Goal: Information Seeking & Learning: Learn about a topic

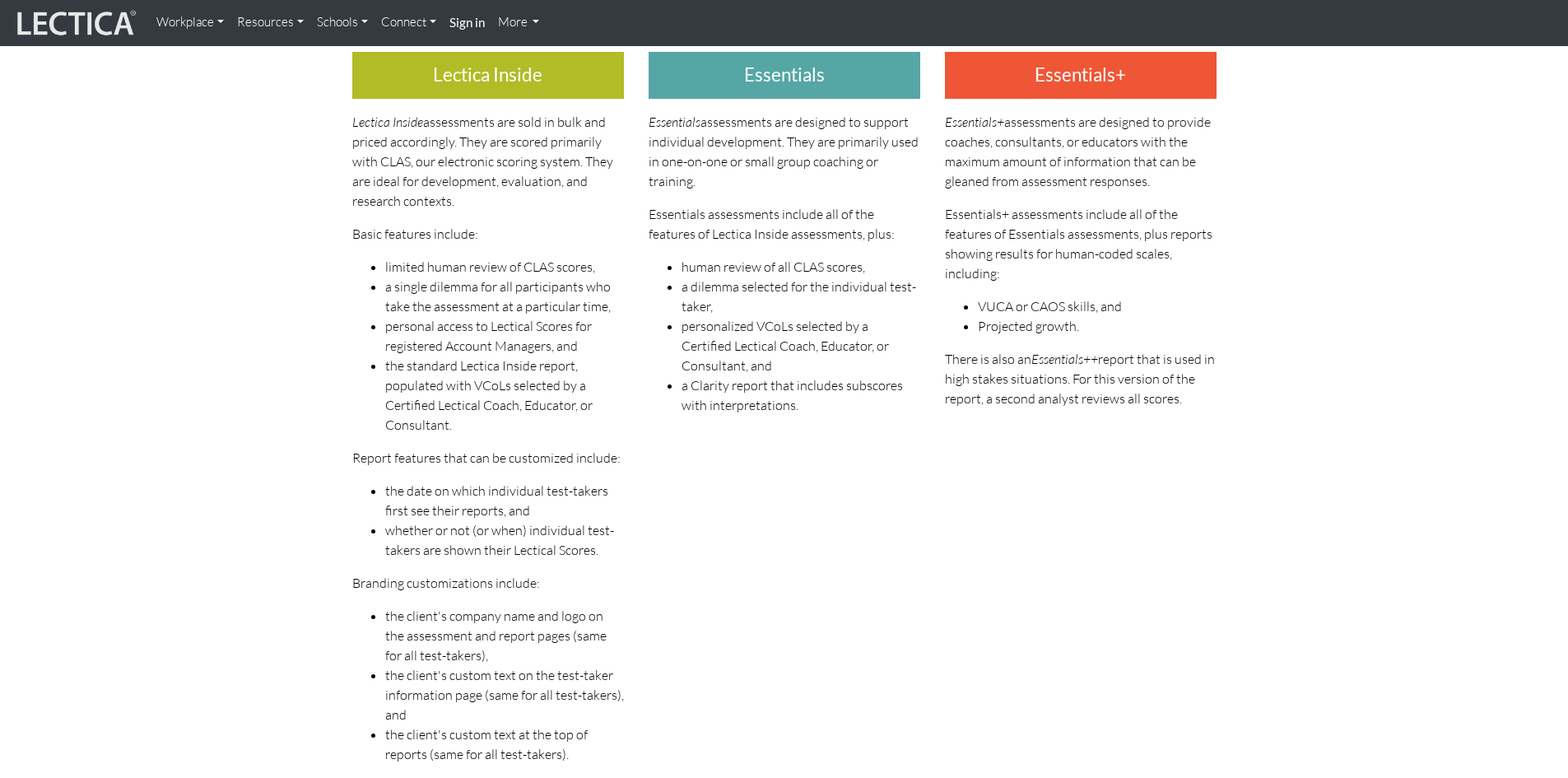
scroll to position [457, 0]
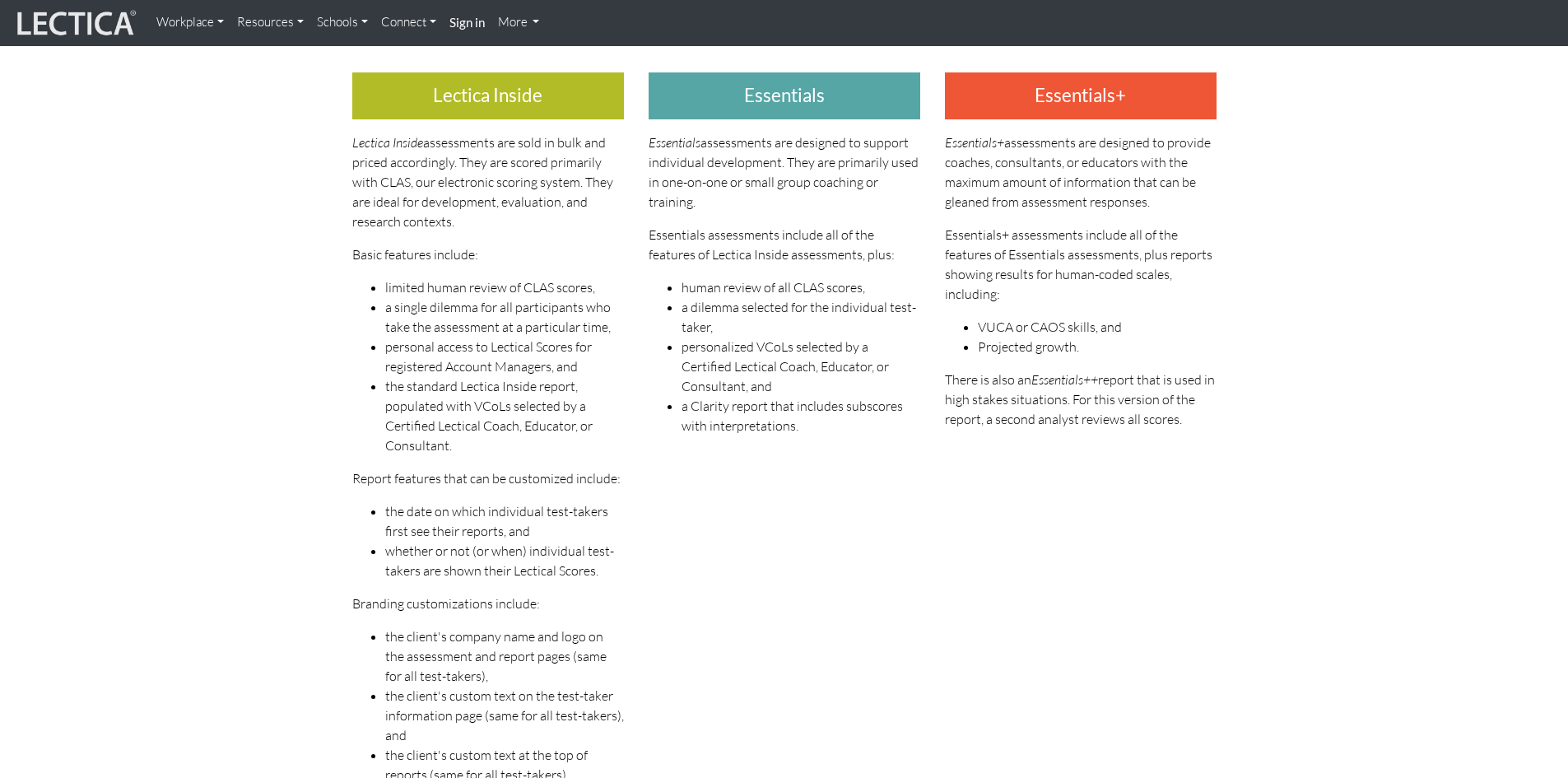
click at [224, 24] on link "Workplace" at bounding box center [190, 23] width 81 height 32
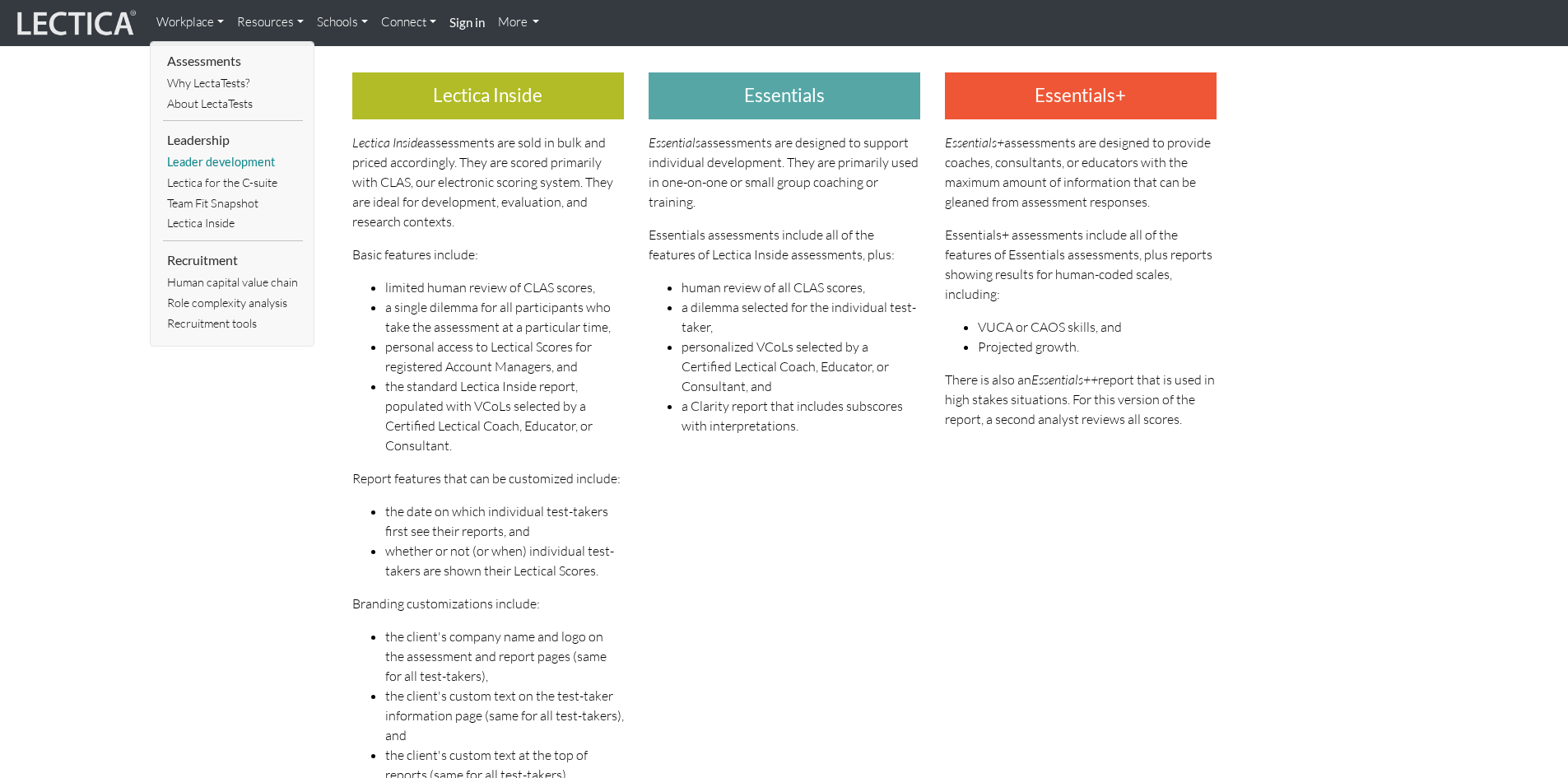
click at [245, 161] on link "Leader development" at bounding box center [232, 163] width 140 height 20
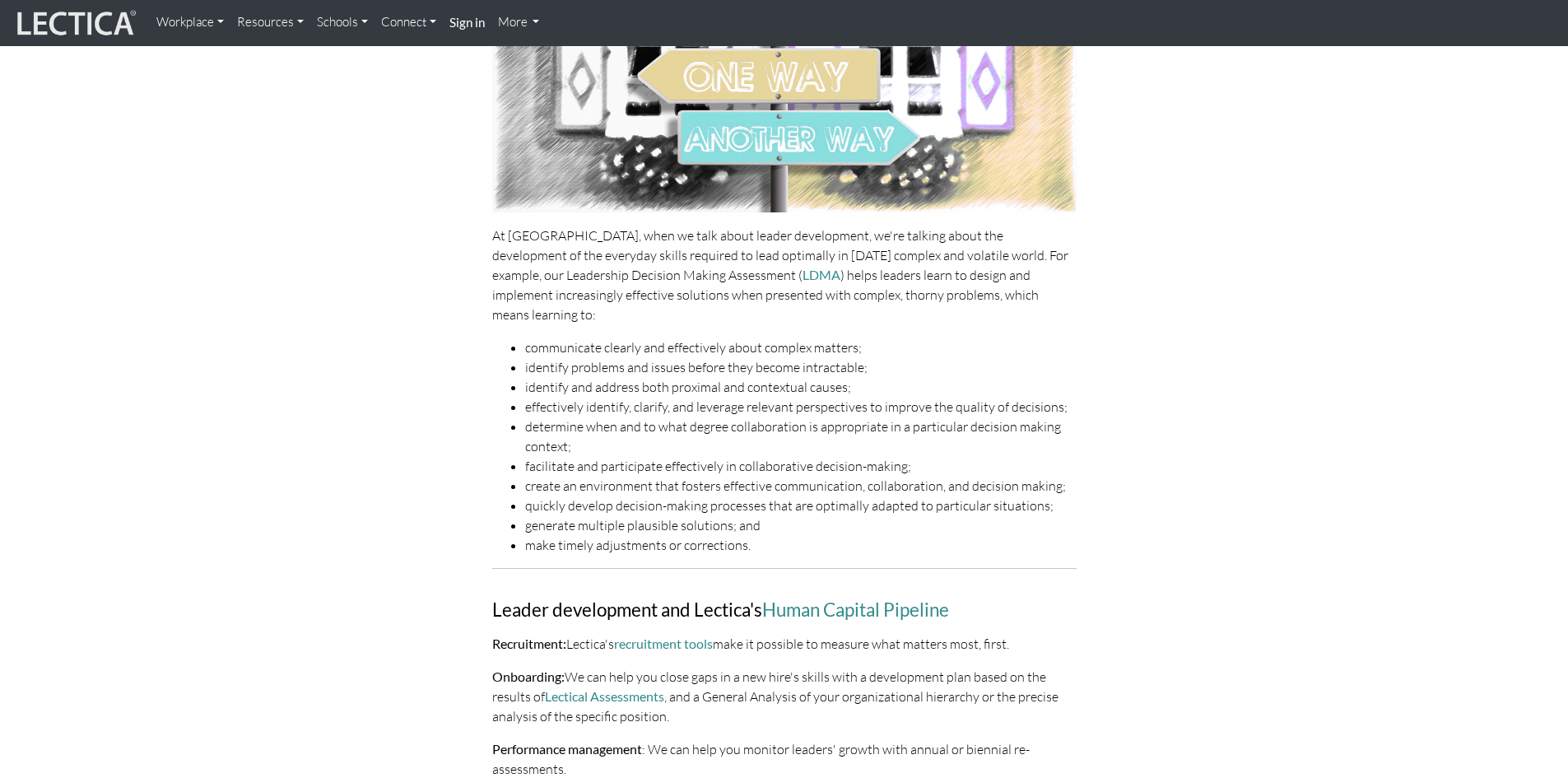
scroll to position [247, 0]
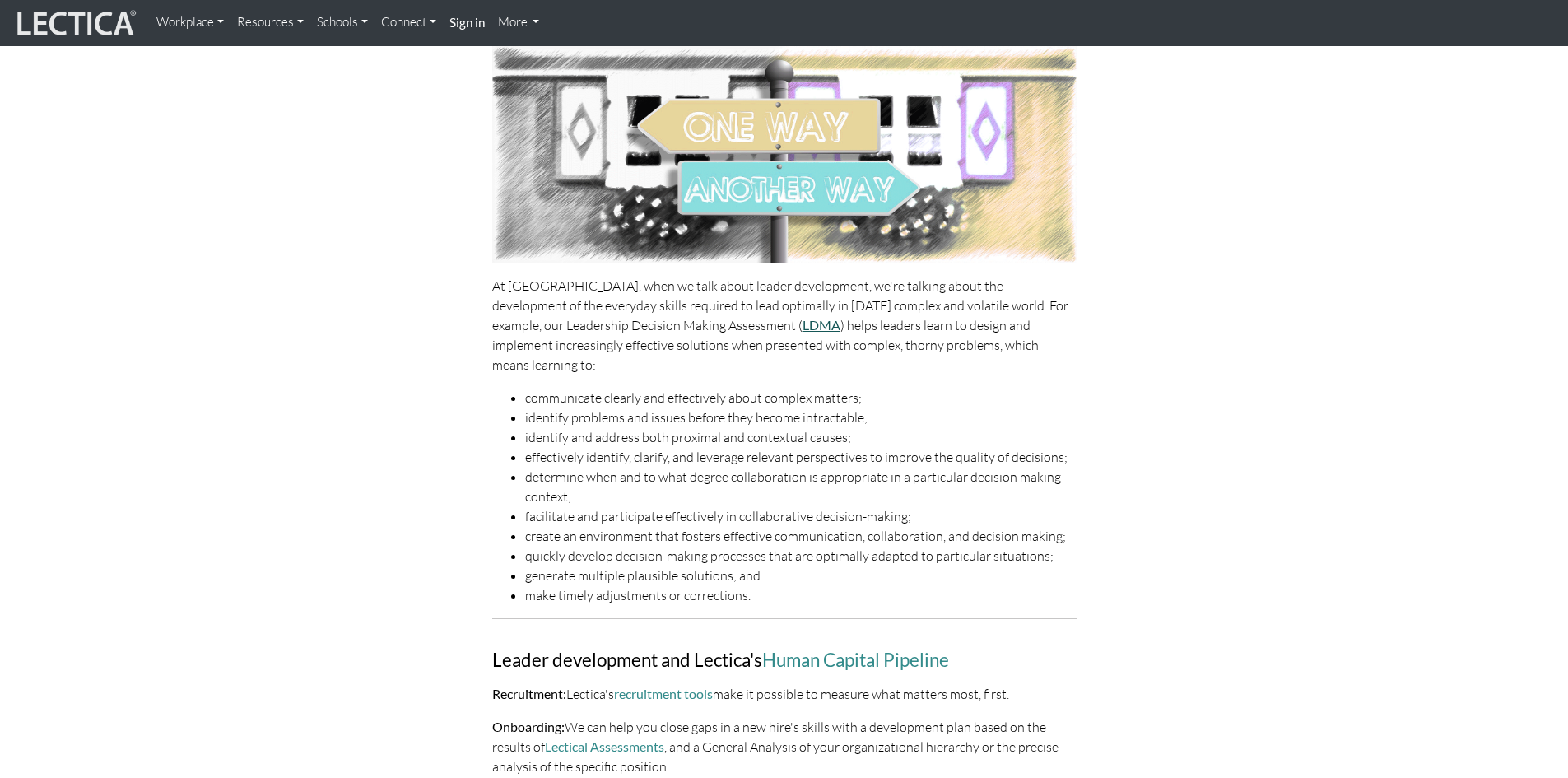
click at [803, 325] on link "LDMA" at bounding box center [821, 325] width 38 height 15
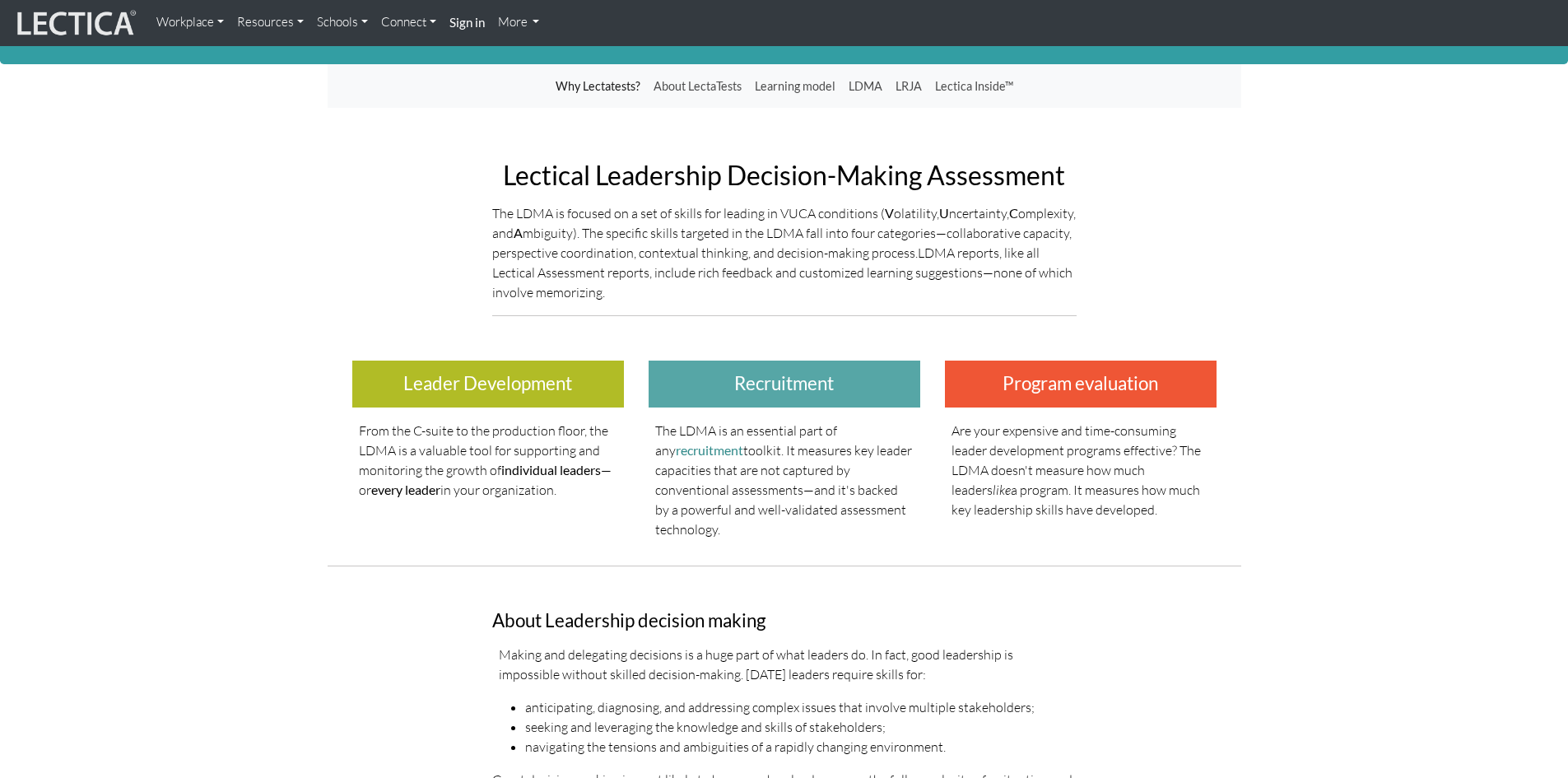
scroll to position [82, 0]
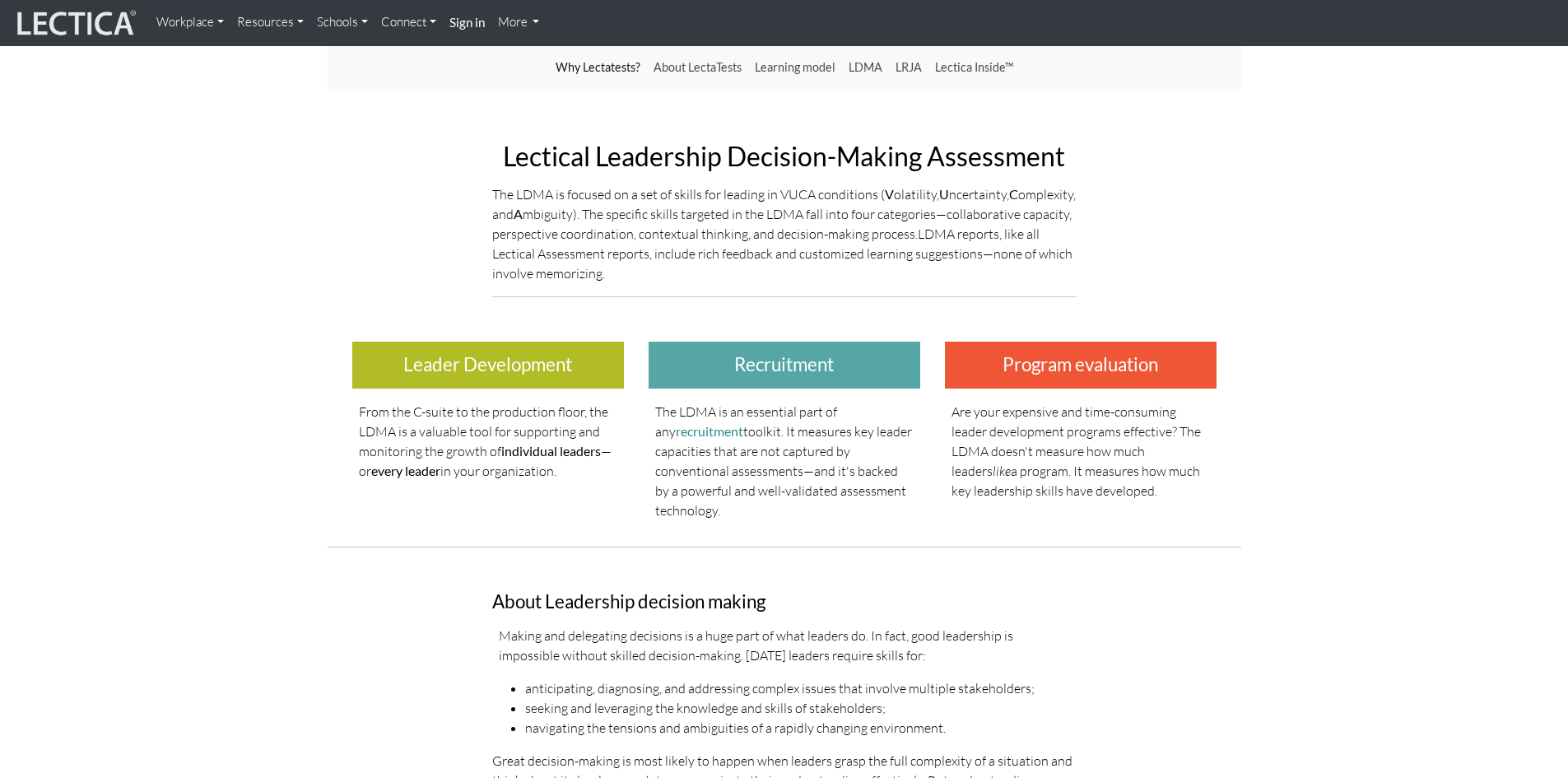
click at [542, 360] on h3 "Leader Development" at bounding box center [488, 364] width 271 height 47
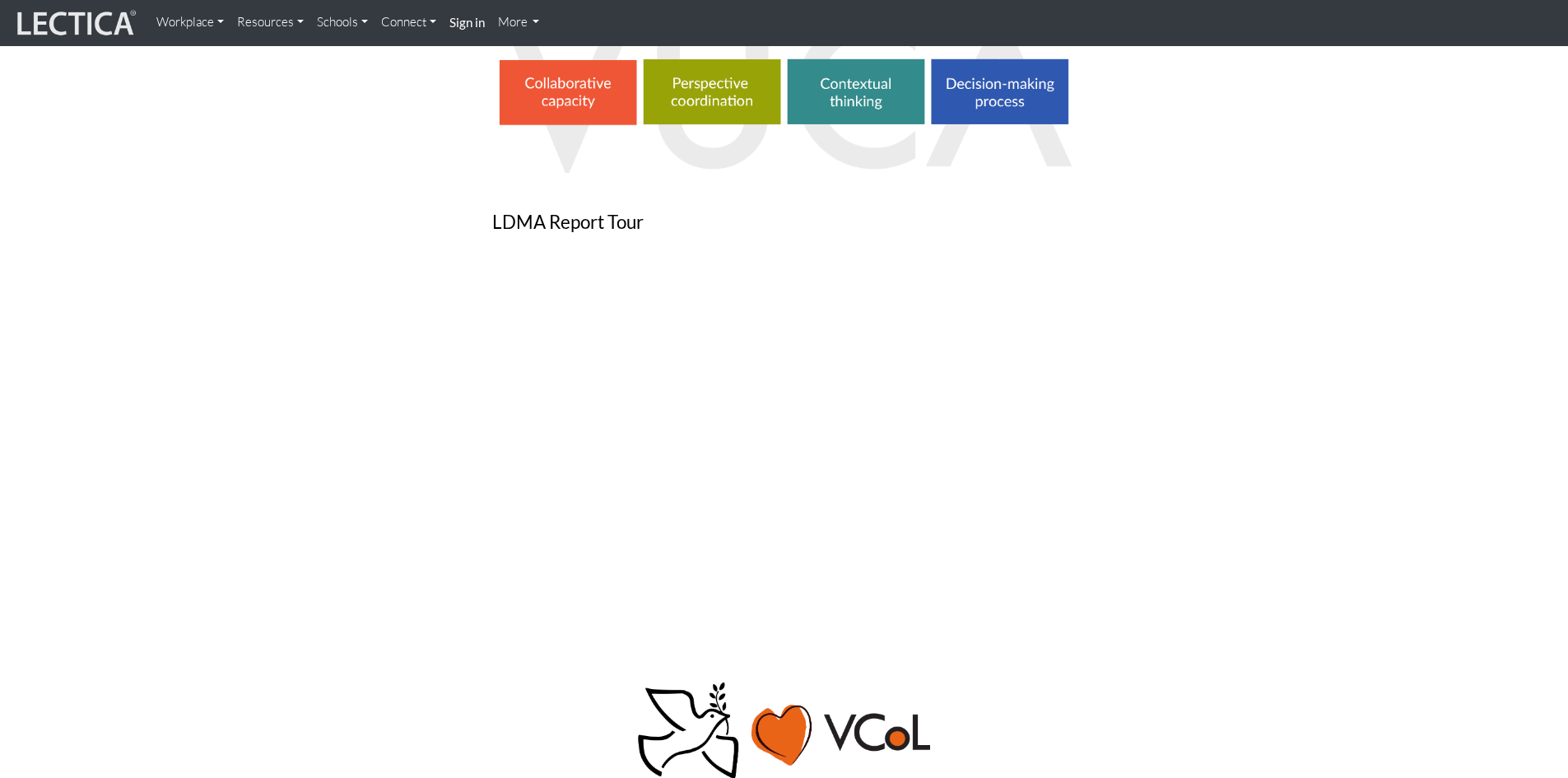
scroll to position [1070, 0]
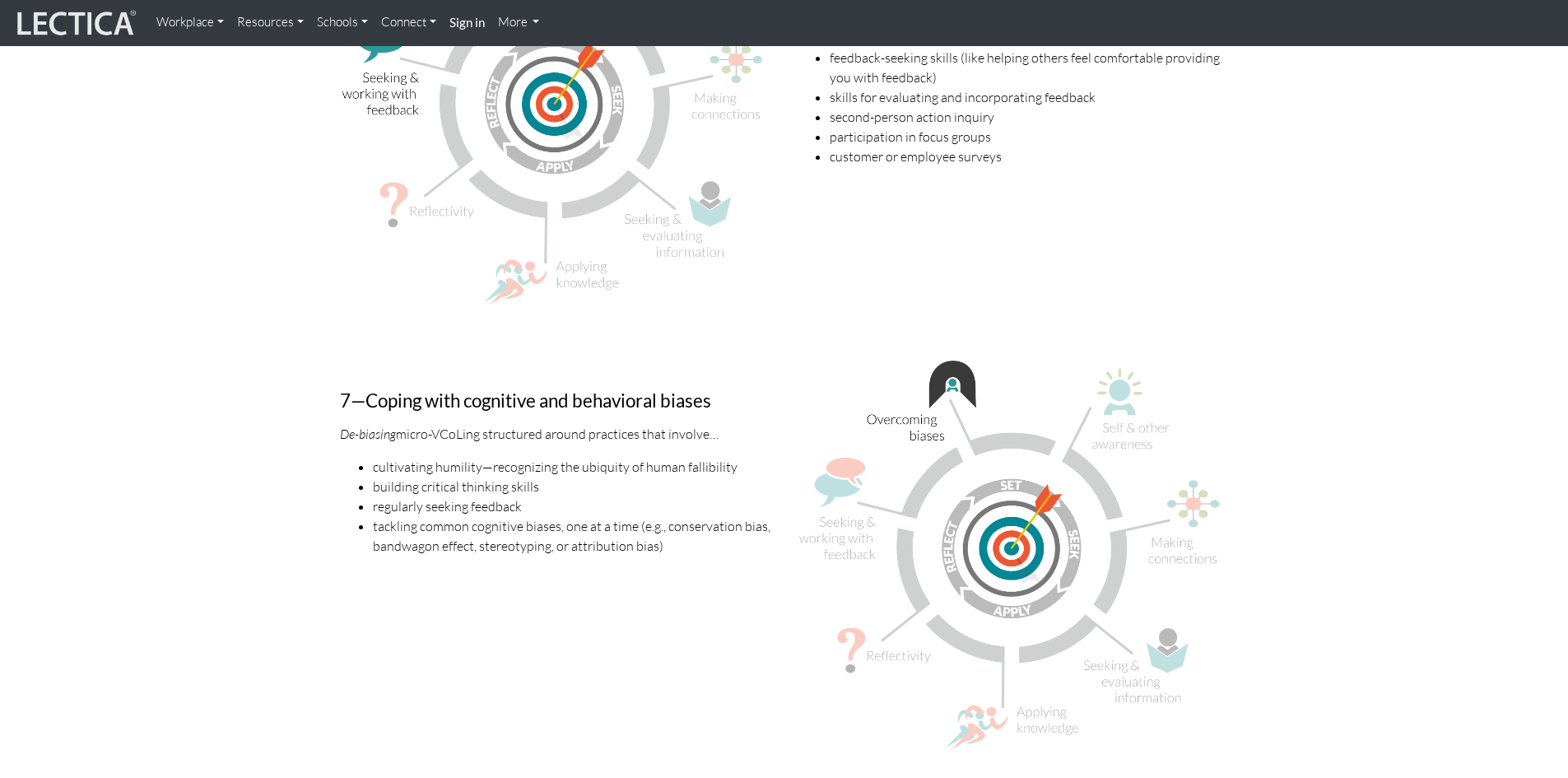
scroll to position [4115, 0]
